Goal: Task Accomplishment & Management: Manage account settings

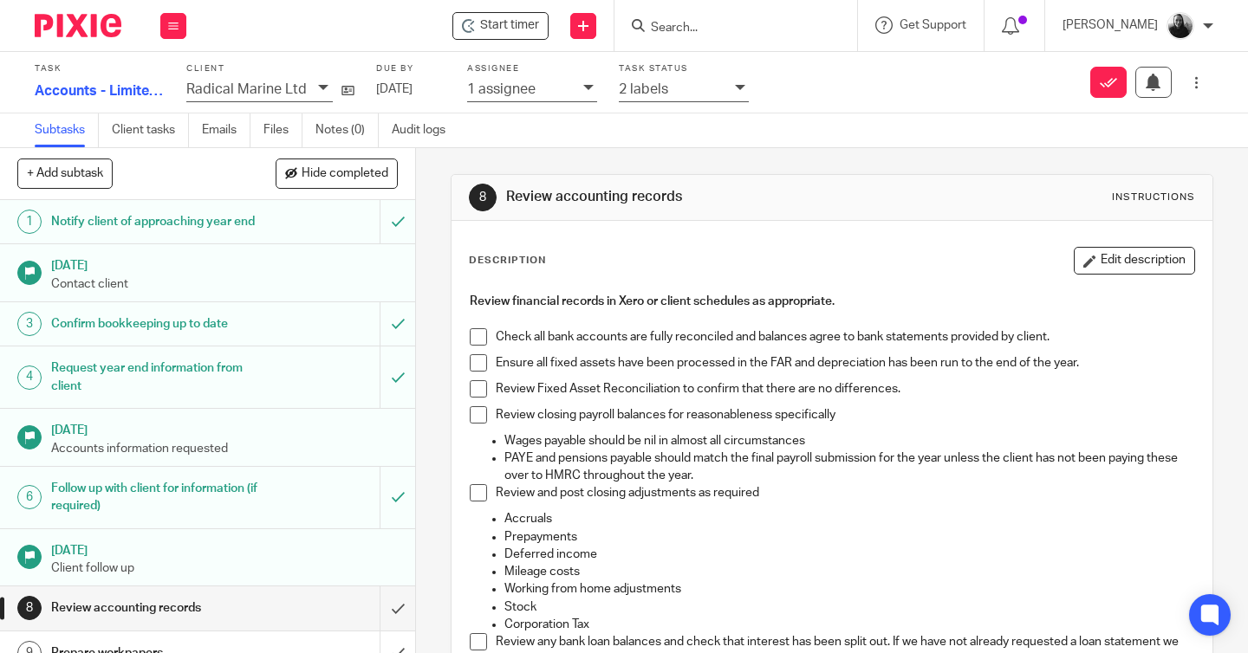
click at [94, 22] on img at bounding box center [78, 25] width 87 height 23
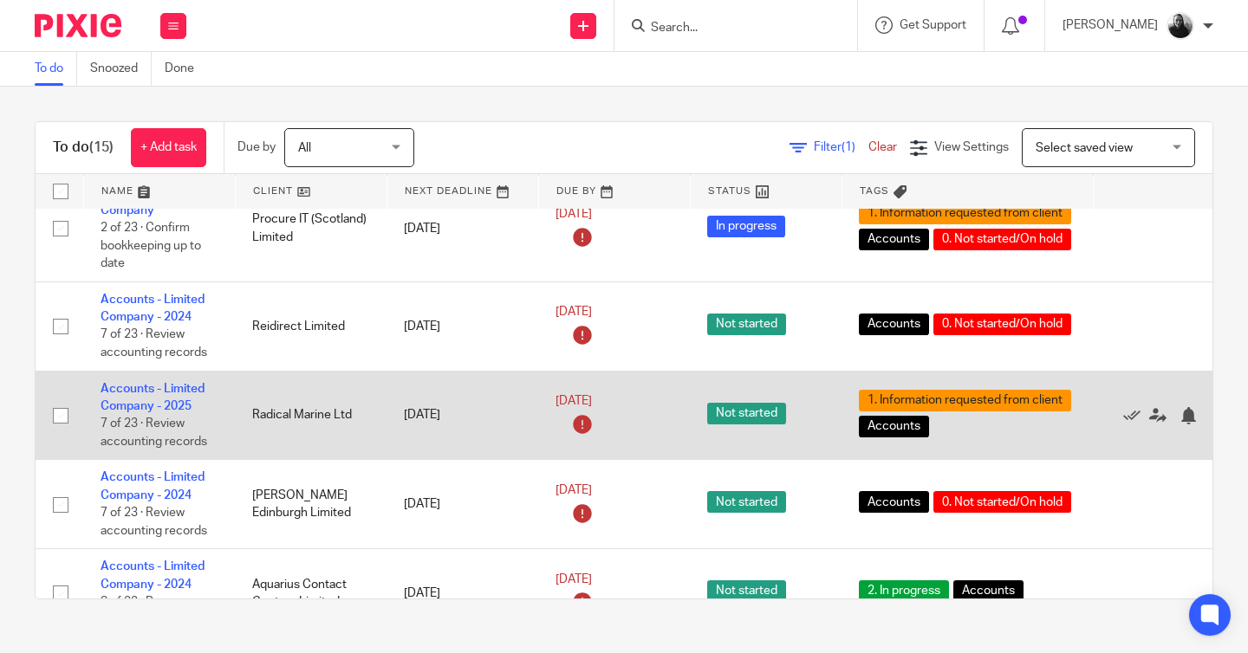
scroll to position [38, 0]
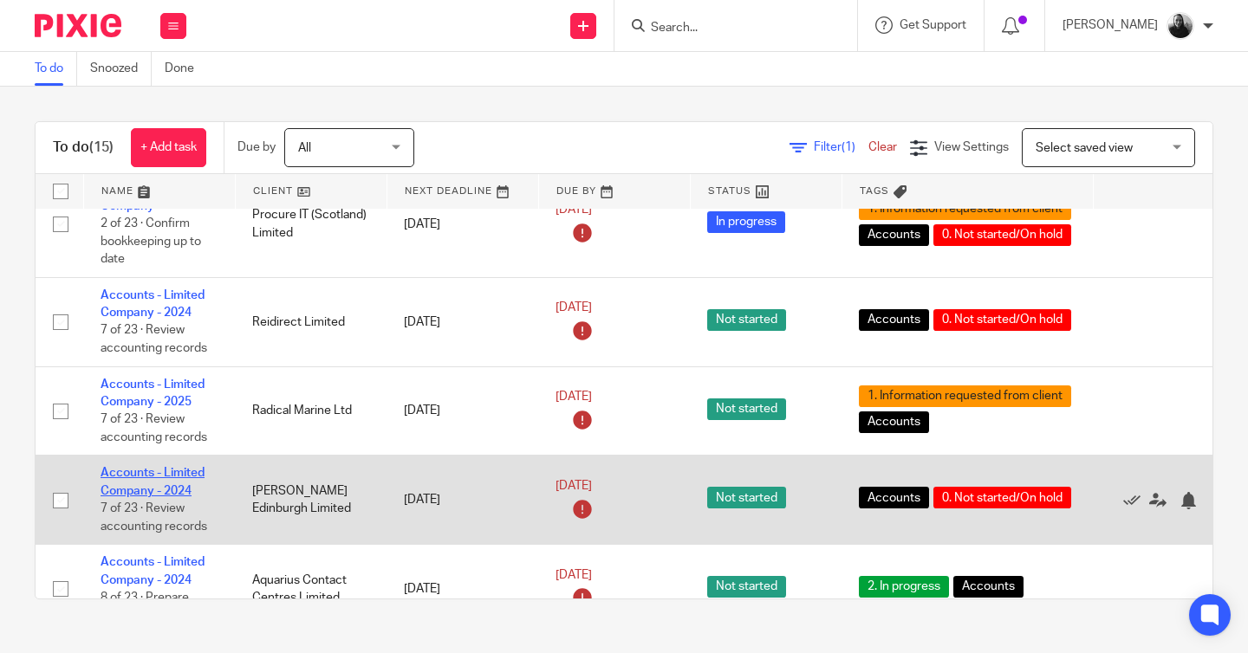
click at [167, 477] on link "Accounts - Limited Company - 2024" at bounding box center [153, 481] width 104 height 29
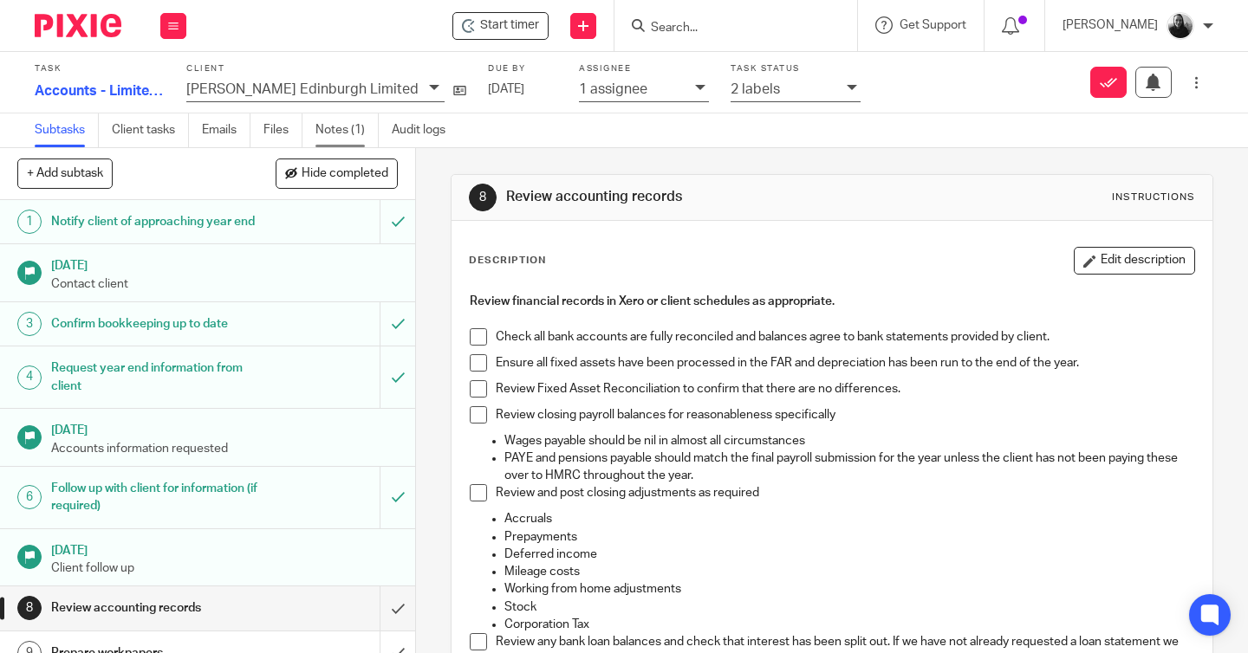
click at [328, 123] on link "Notes (1)" at bounding box center [346, 131] width 63 height 34
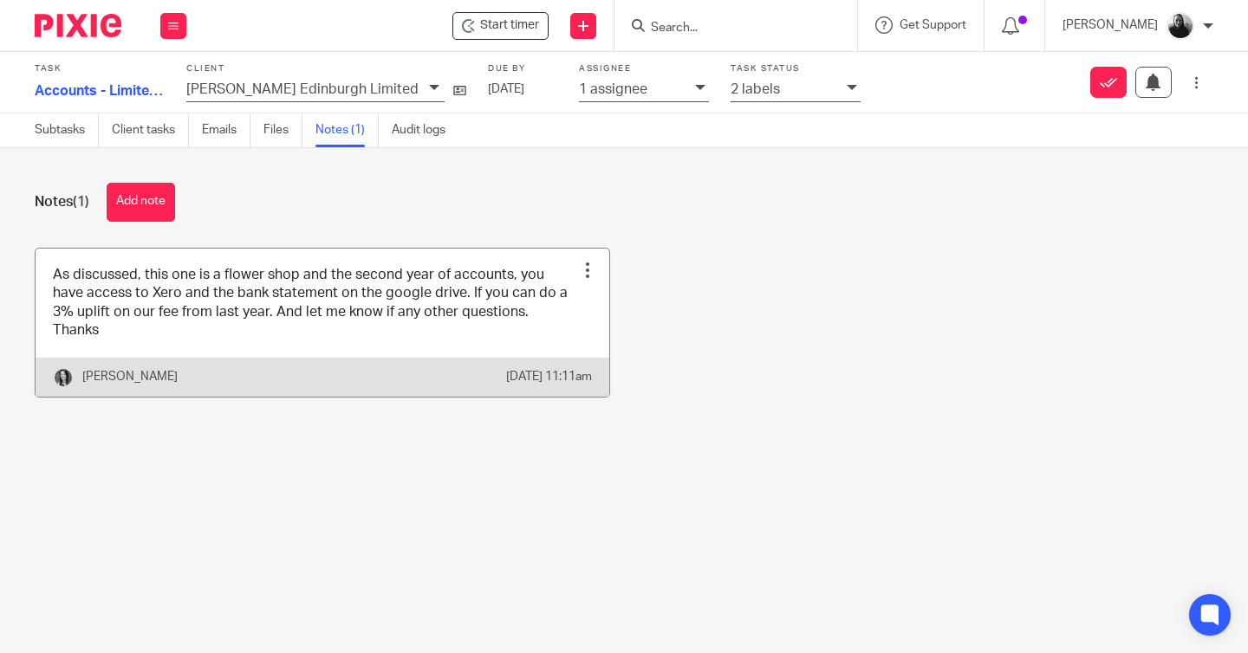
click at [367, 358] on div "[PERSON_NAME] [DATE] 11:11am" at bounding box center [323, 377] width 574 height 39
click at [404, 341] on link at bounding box center [323, 323] width 574 height 148
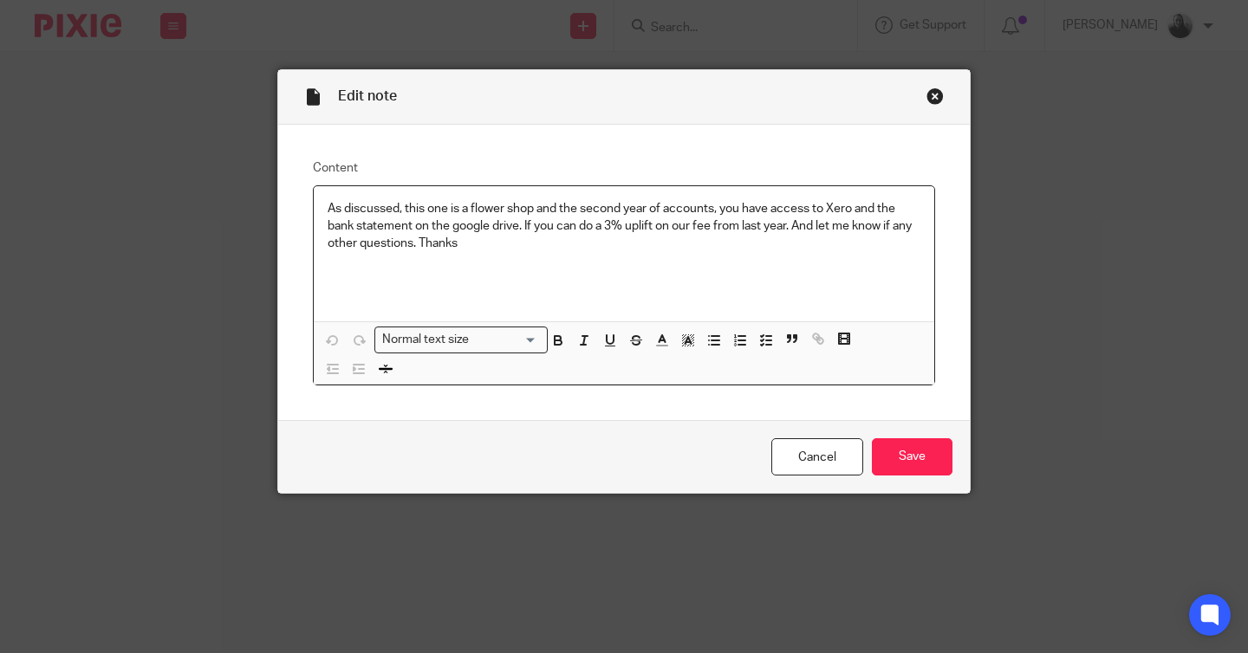
click at [934, 97] on div "Close this dialog window" at bounding box center [934, 96] width 17 height 17
